Goal: Task Accomplishment & Management: Manage account settings

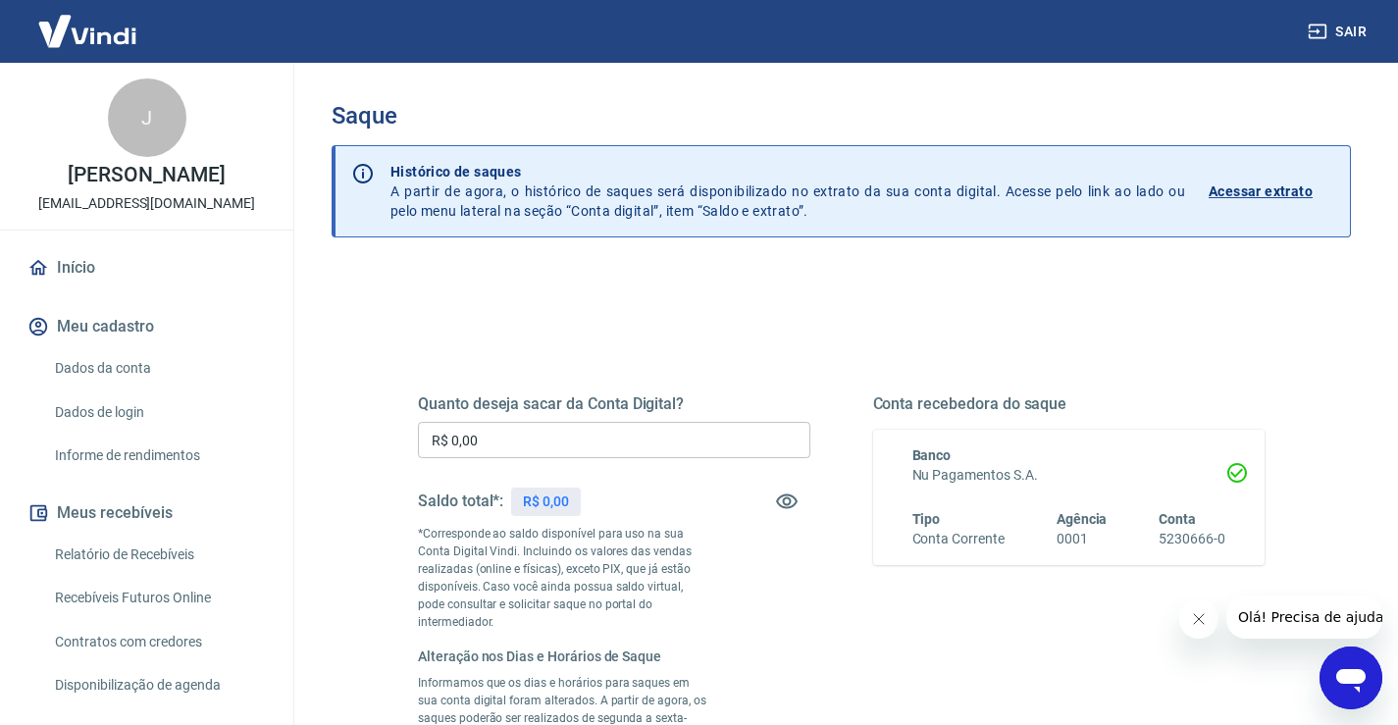
click at [561, 435] on input "R$ 0,00" at bounding box center [614, 440] width 392 height 36
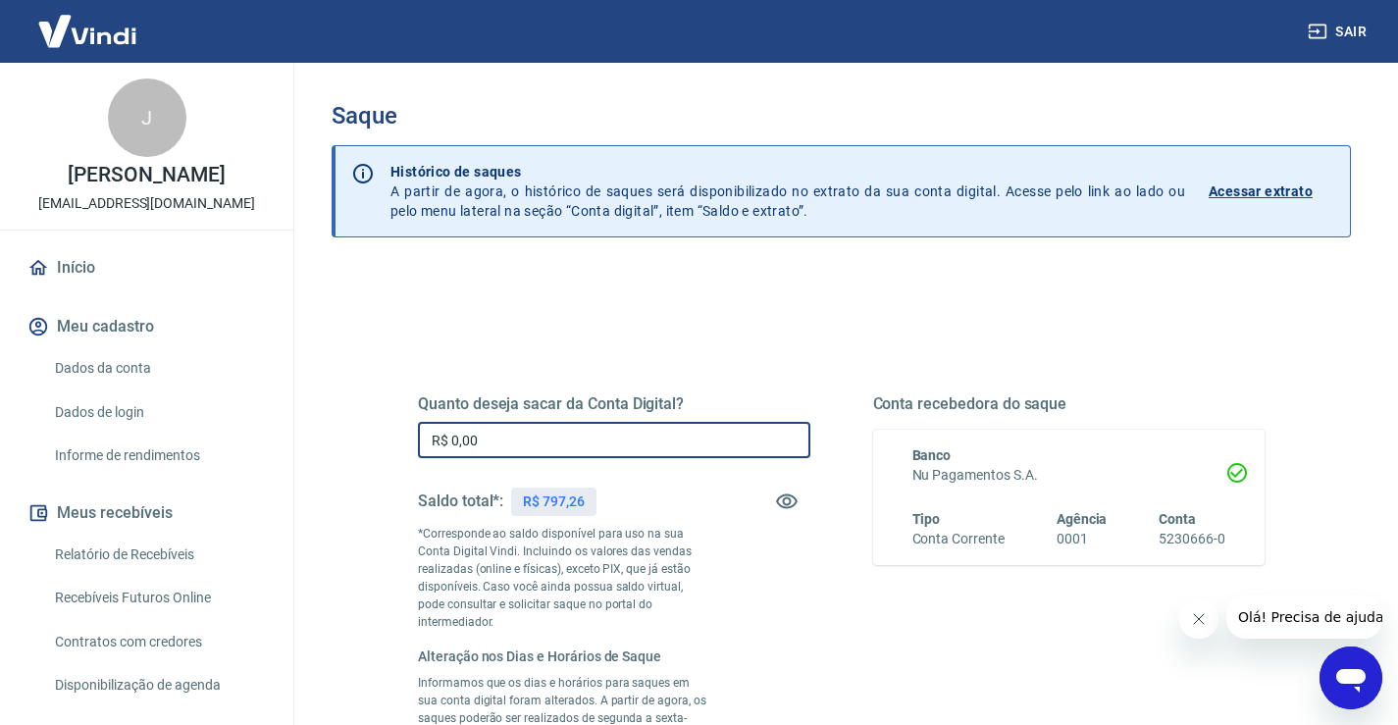
click at [98, 23] on img at bounding box center [88, 31] width 128 height 60
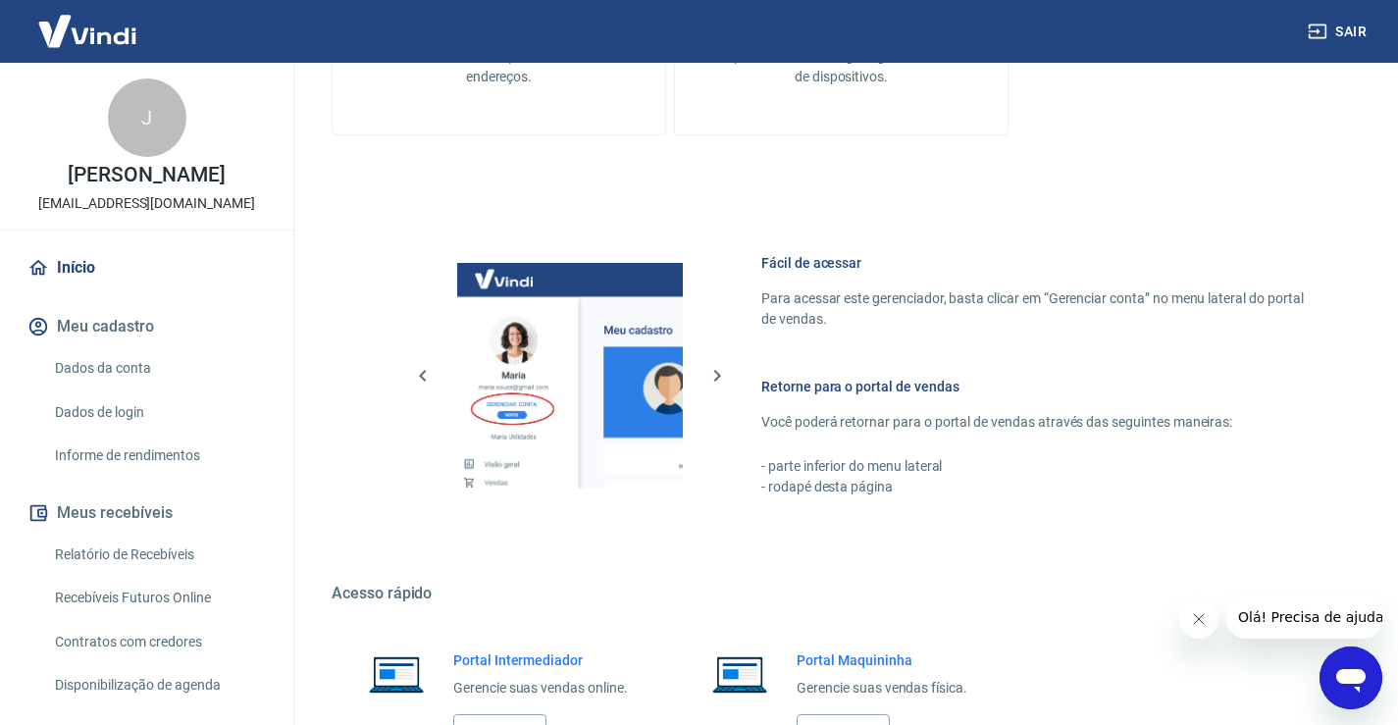
scroll to position [844, 0]
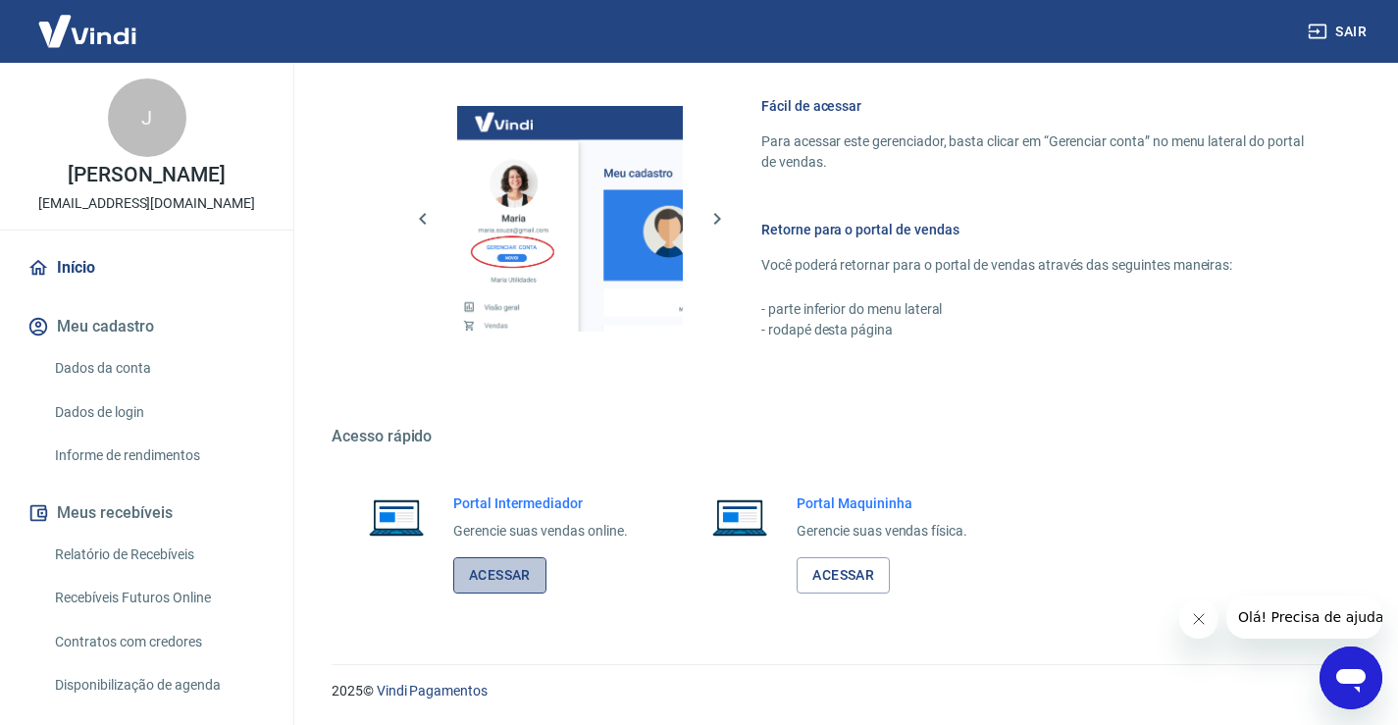
click at [495, 580] on link "Acessar" at bounding box center [499, 575] width 93 height 36
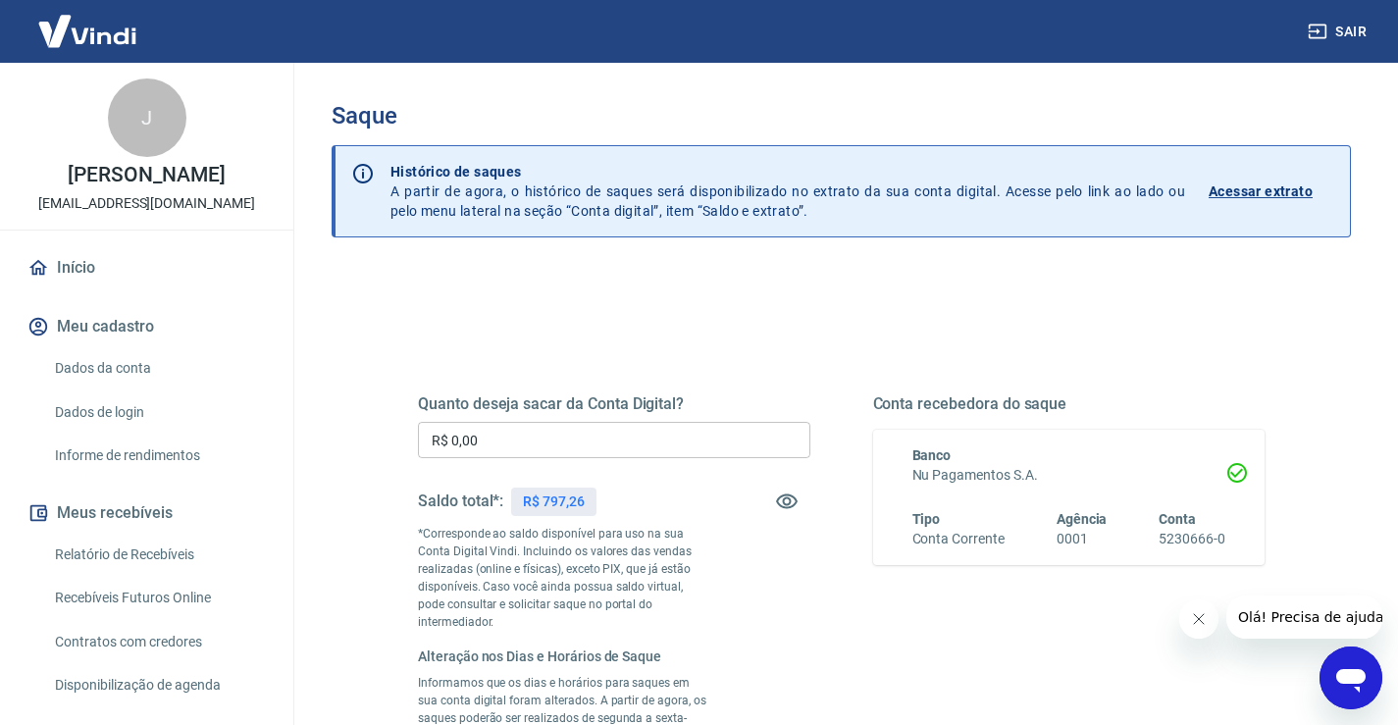
click at [674, 429] on input "R$ 0,00" at bounding box center [614, 440] width 392 height 36
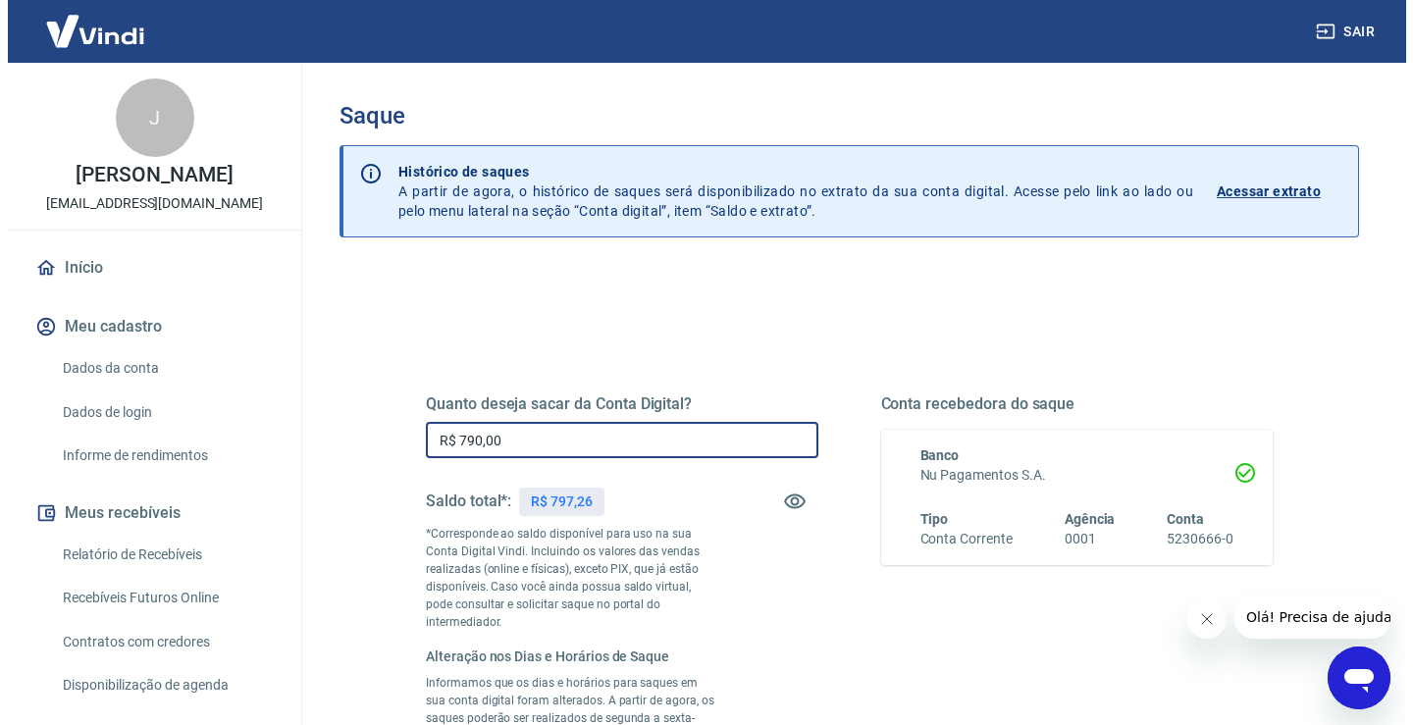
scroll to position [392, 0]
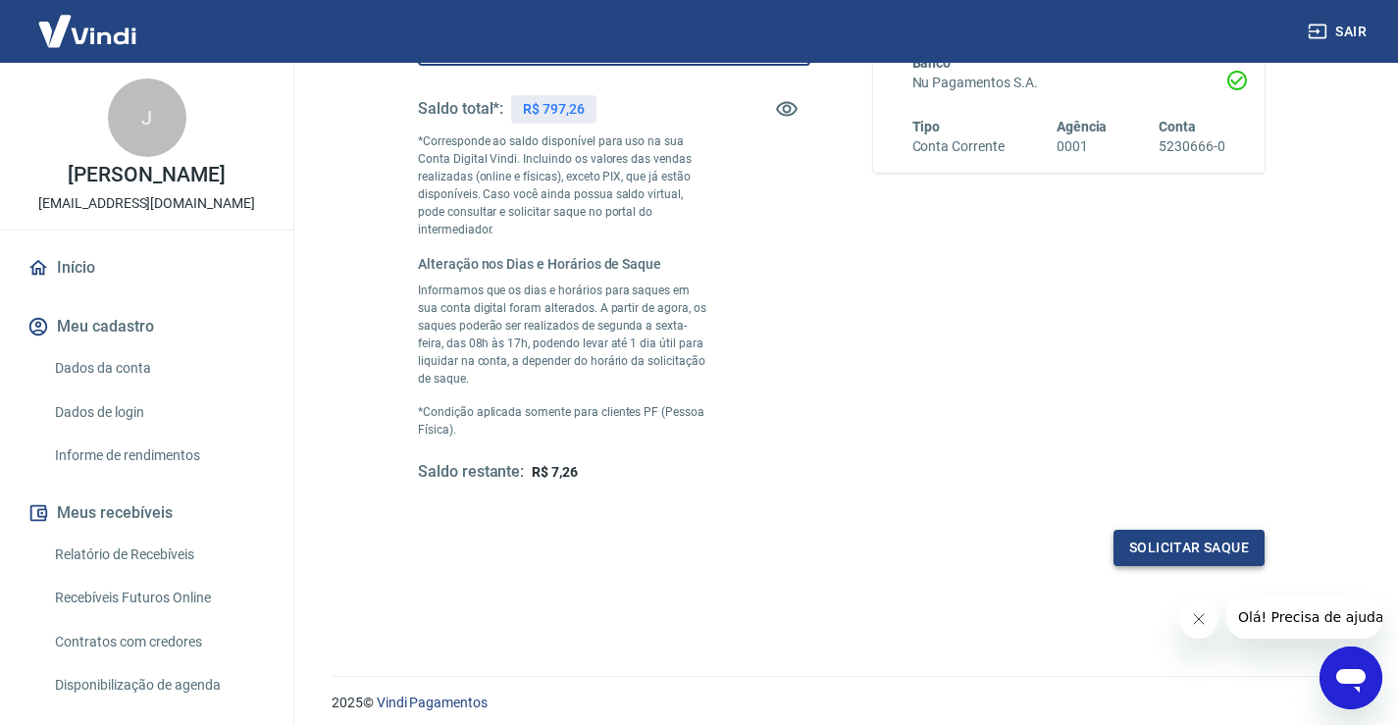
type input "R$ 790,00"
click at [1140, 530] on button "Solicitar saque" at bounding box center [1189, 548] width 151 height 36
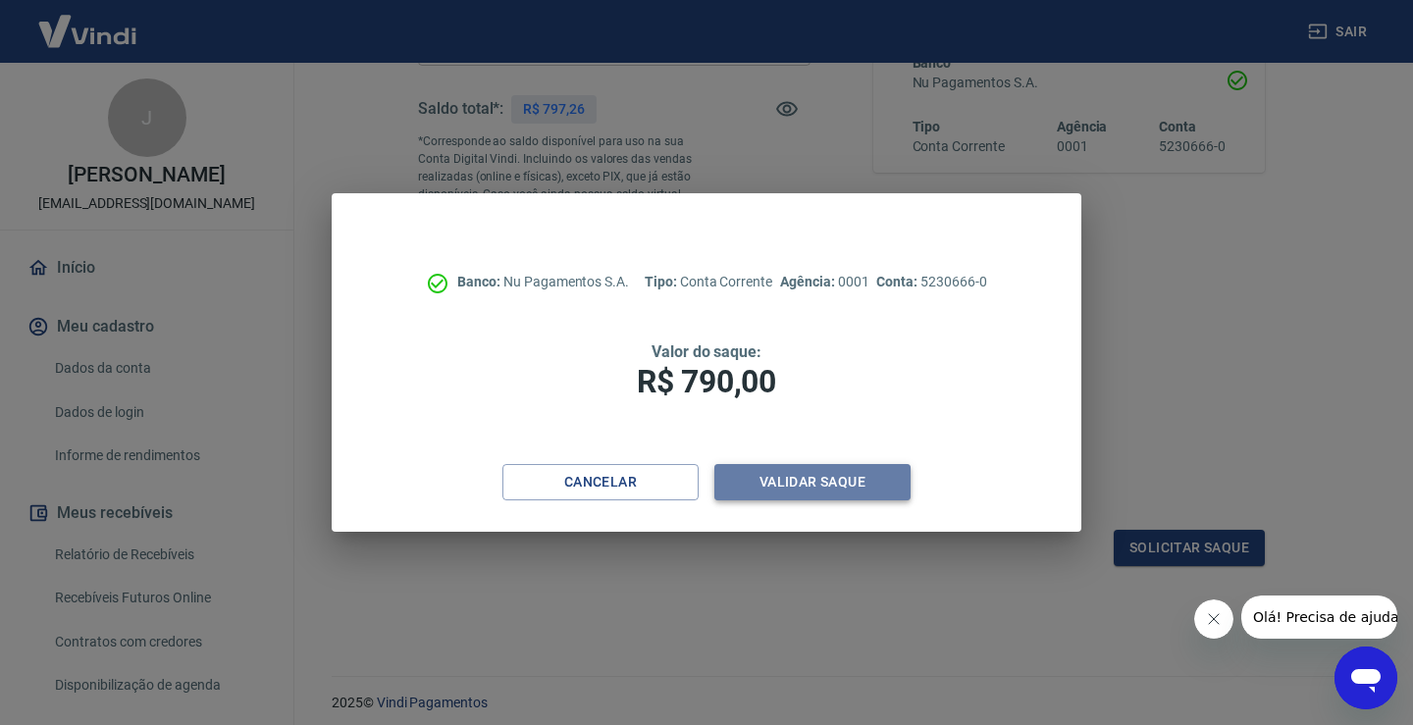
click at [838, 487] on button "Validar saque" at bounding box center [812, 482] width 196 height 36
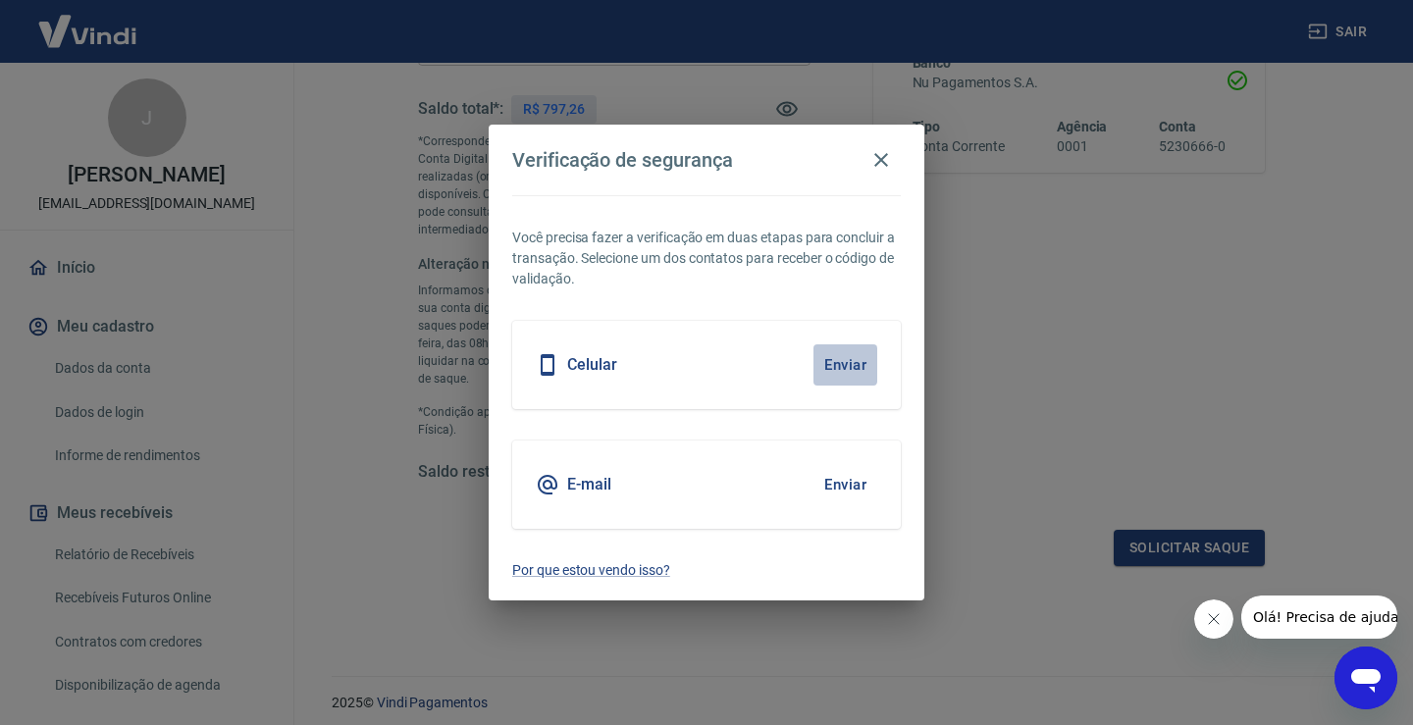
click at [854, 353] on button "Enviar" at bounding box center [845, 364] width 64 height 41
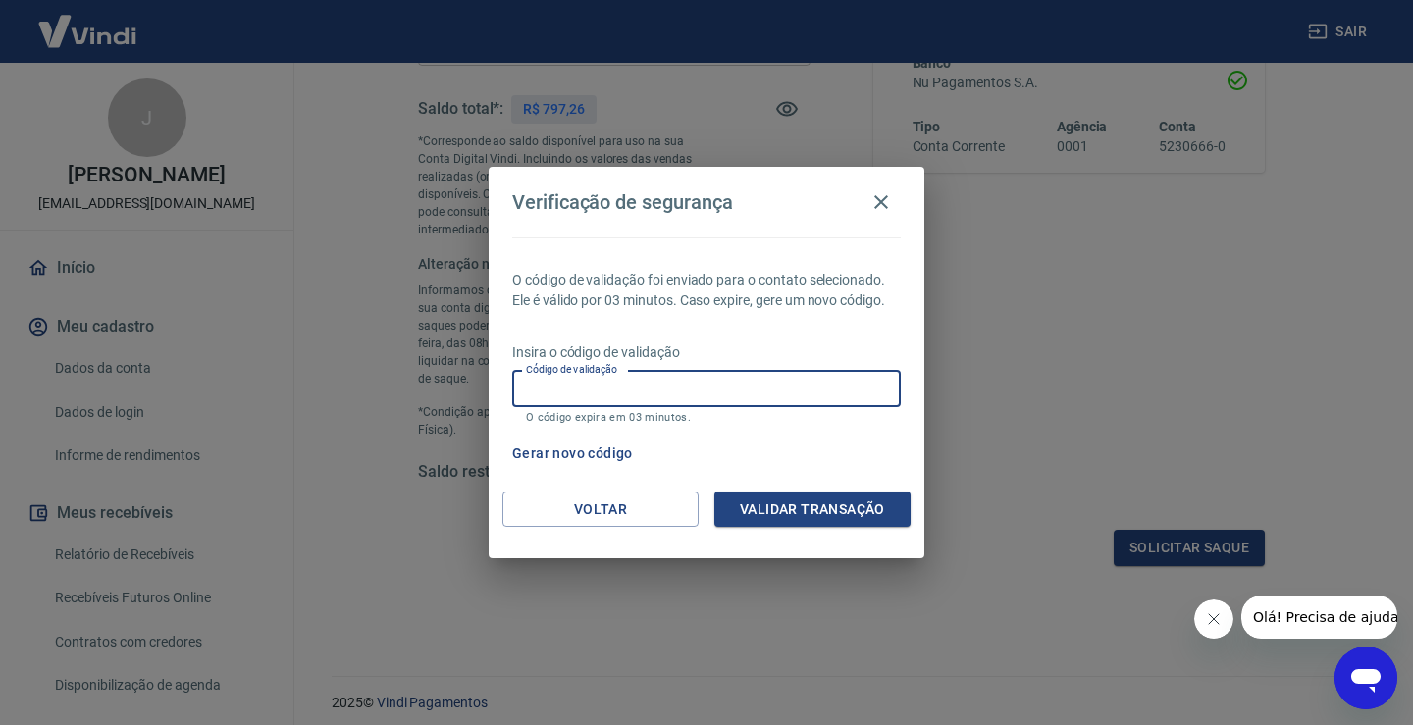
click at [774, 387] on input "Código de validação" at bounding box center [706, 389] width 389 height 36
type input "637493"
click at [773, 506] on button "Validar transação" at bounding box center [812, 510] width 196 height 36
